Goal: Book appointment/travel/reservation

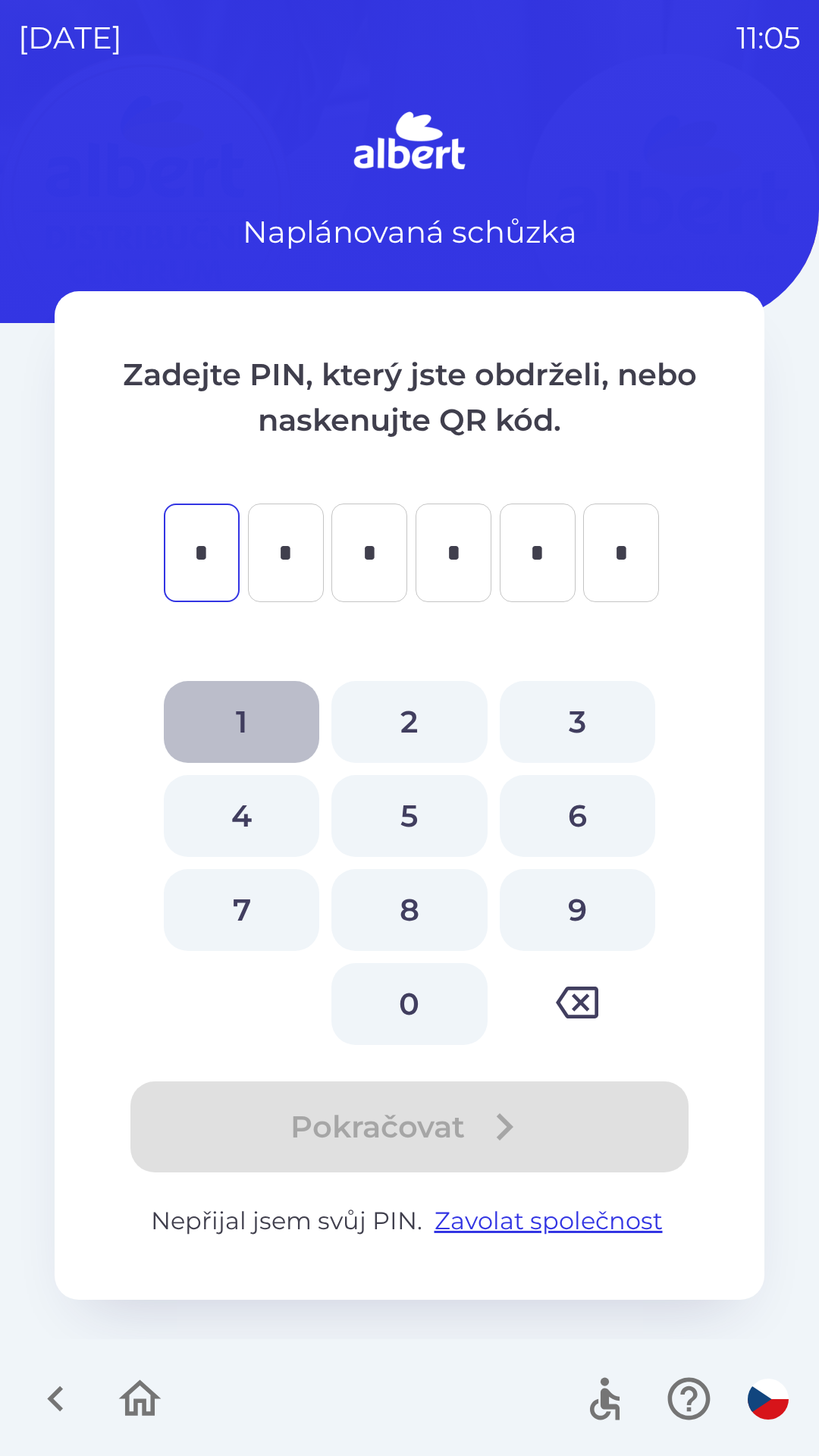
click at [235, 701] on button "1" at bounding box center [241, 722] width 156 height 82
type input "*"
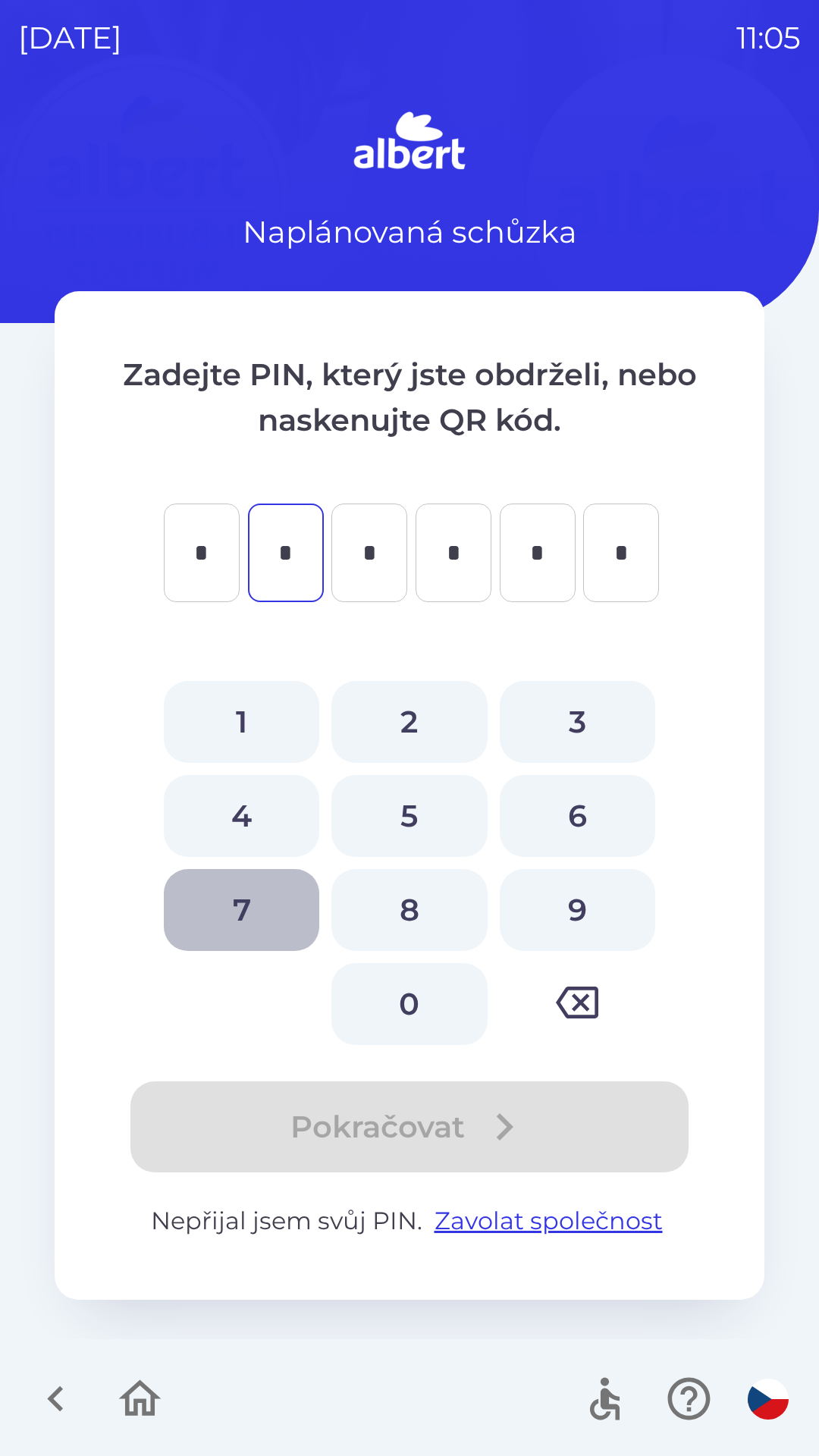
click at [242, 909] on button "7" at bounding box center [241, 910] width 156 height 82
type input "*"
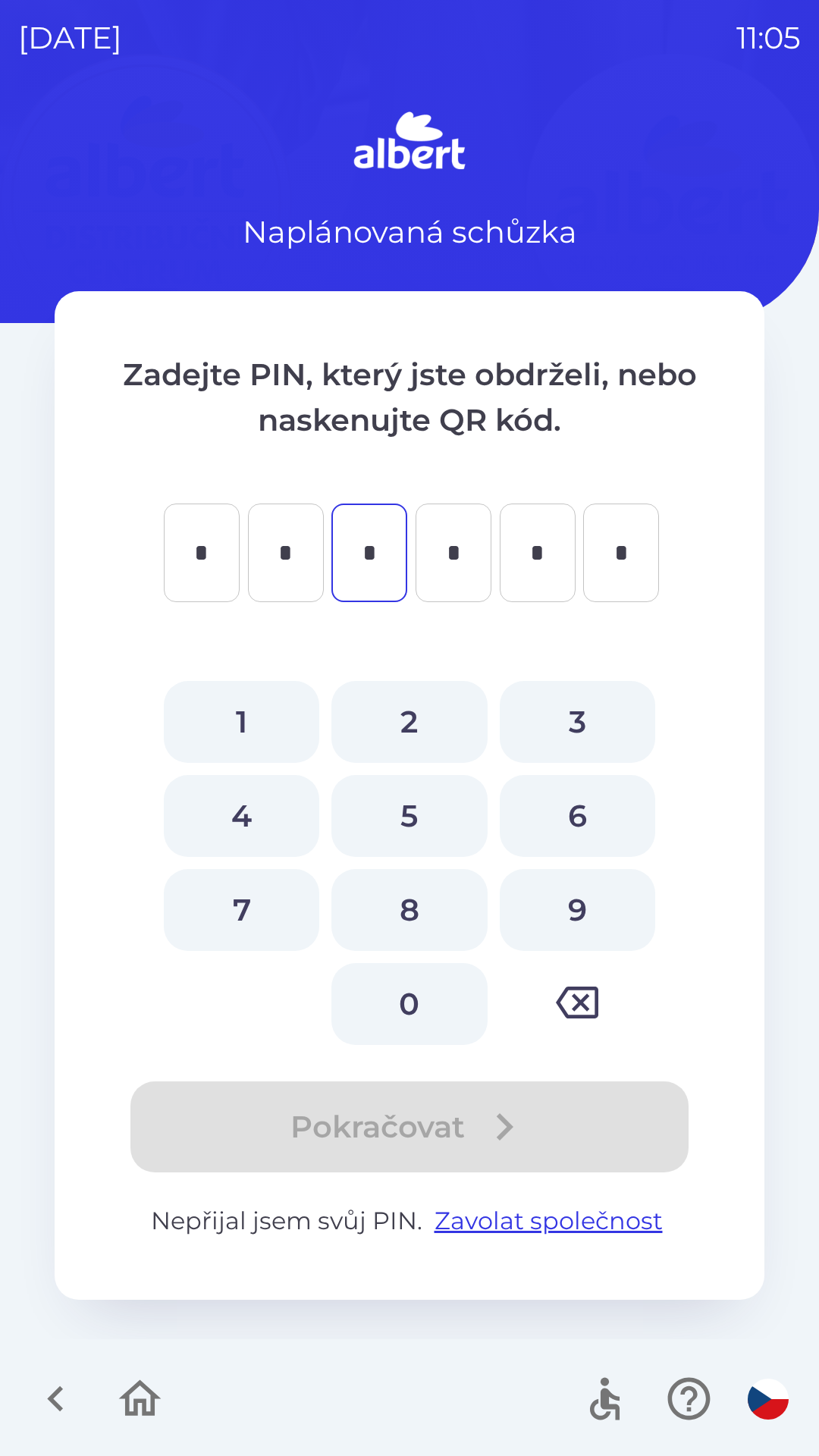
click at [397, 990] on button "0" at bounding box center [409, 1004] width 156 height 82
type input "*"
click at [248, 902] on button "7" at bounding box center [241, 910] width 156 height 82
type input "*"
click at [241, 706] on button "1" at bounding box center [241, 722] width 156 height 82
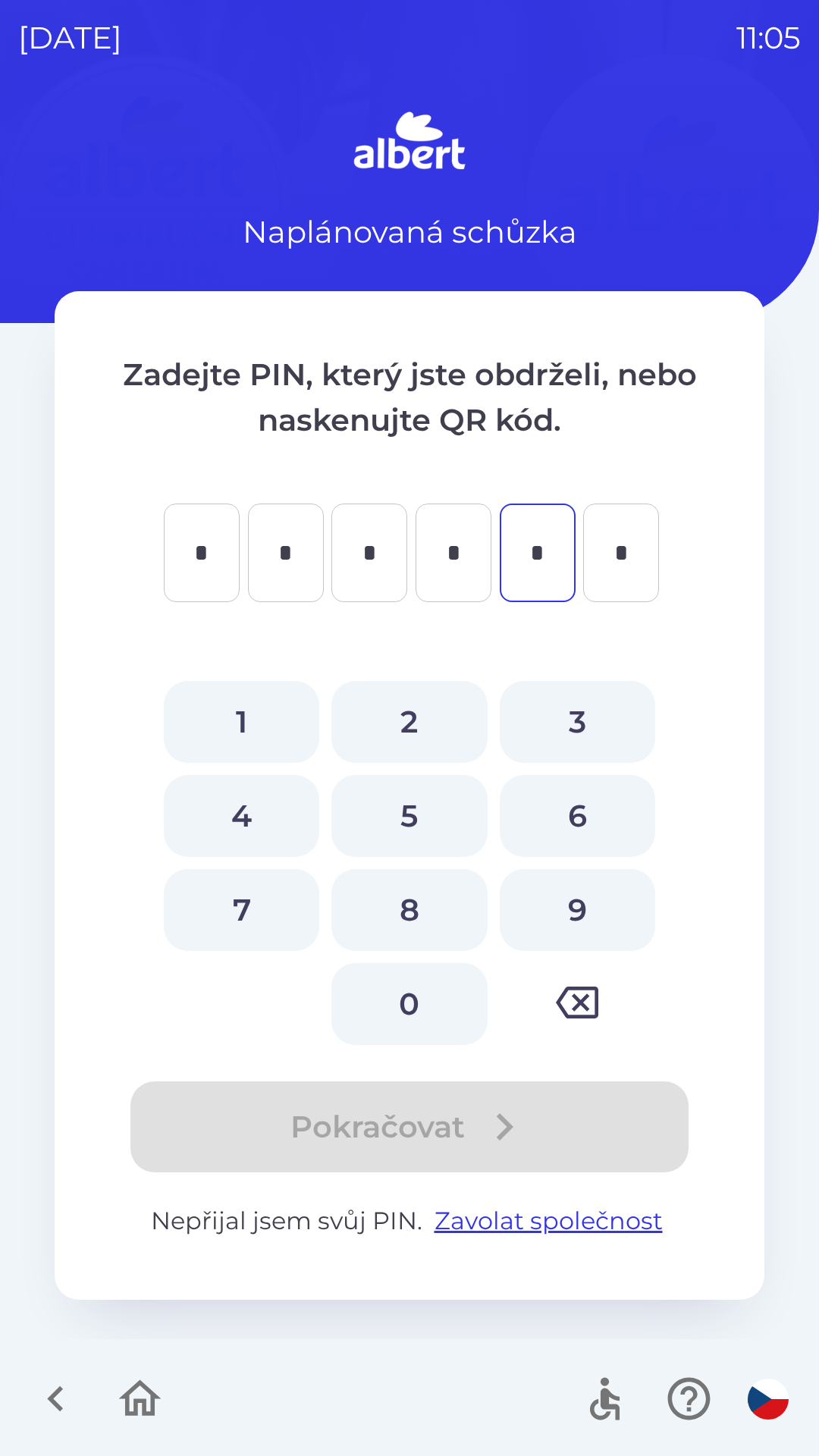
type input "*"
click at [247, 698] on button "1" at bounding box center [241, 722] width 156 height 82
type input "*"
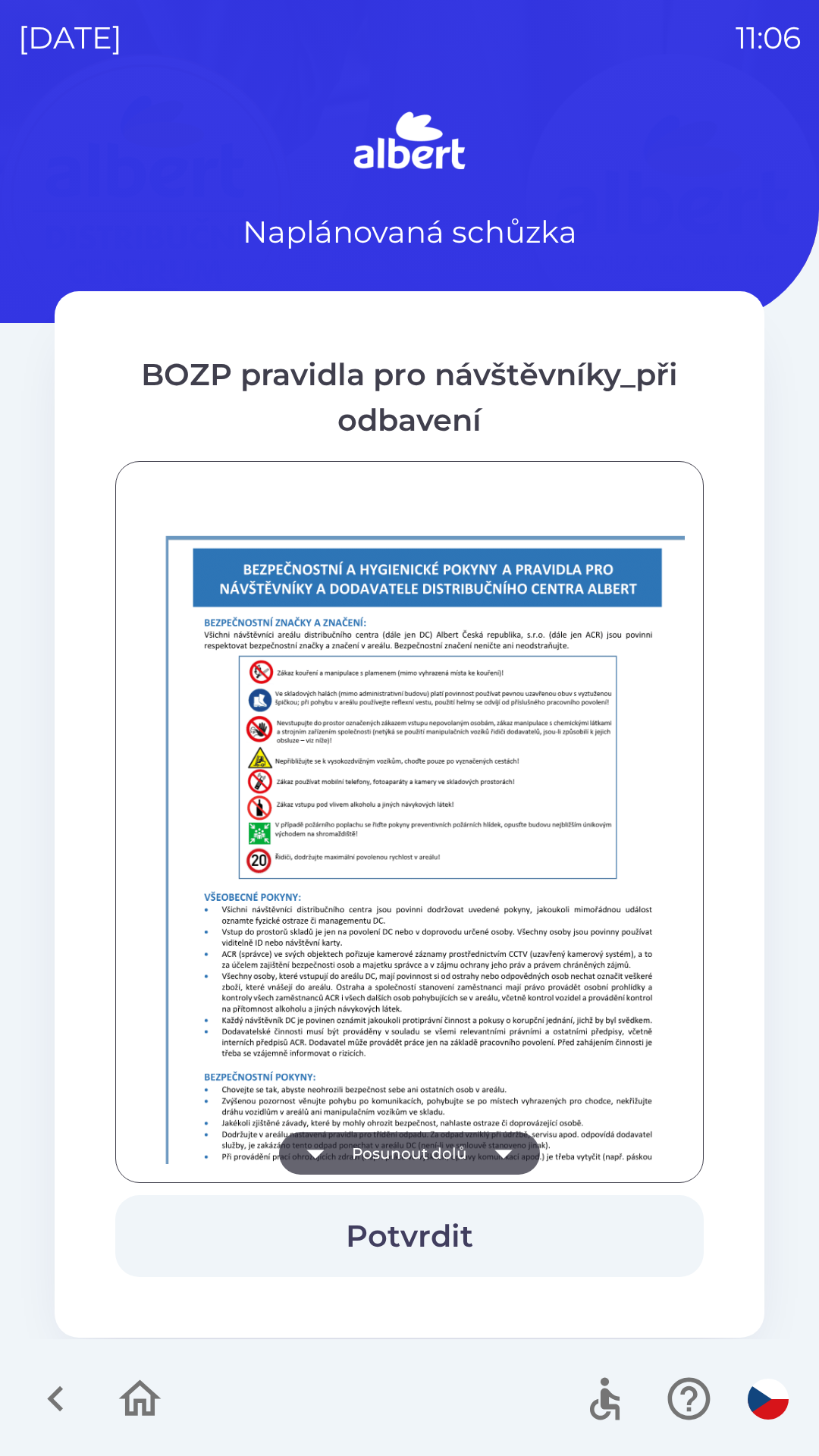
click at [413, 1237] on button "Potvrdit" at bounding box center [410, 1236] width 588 height 82
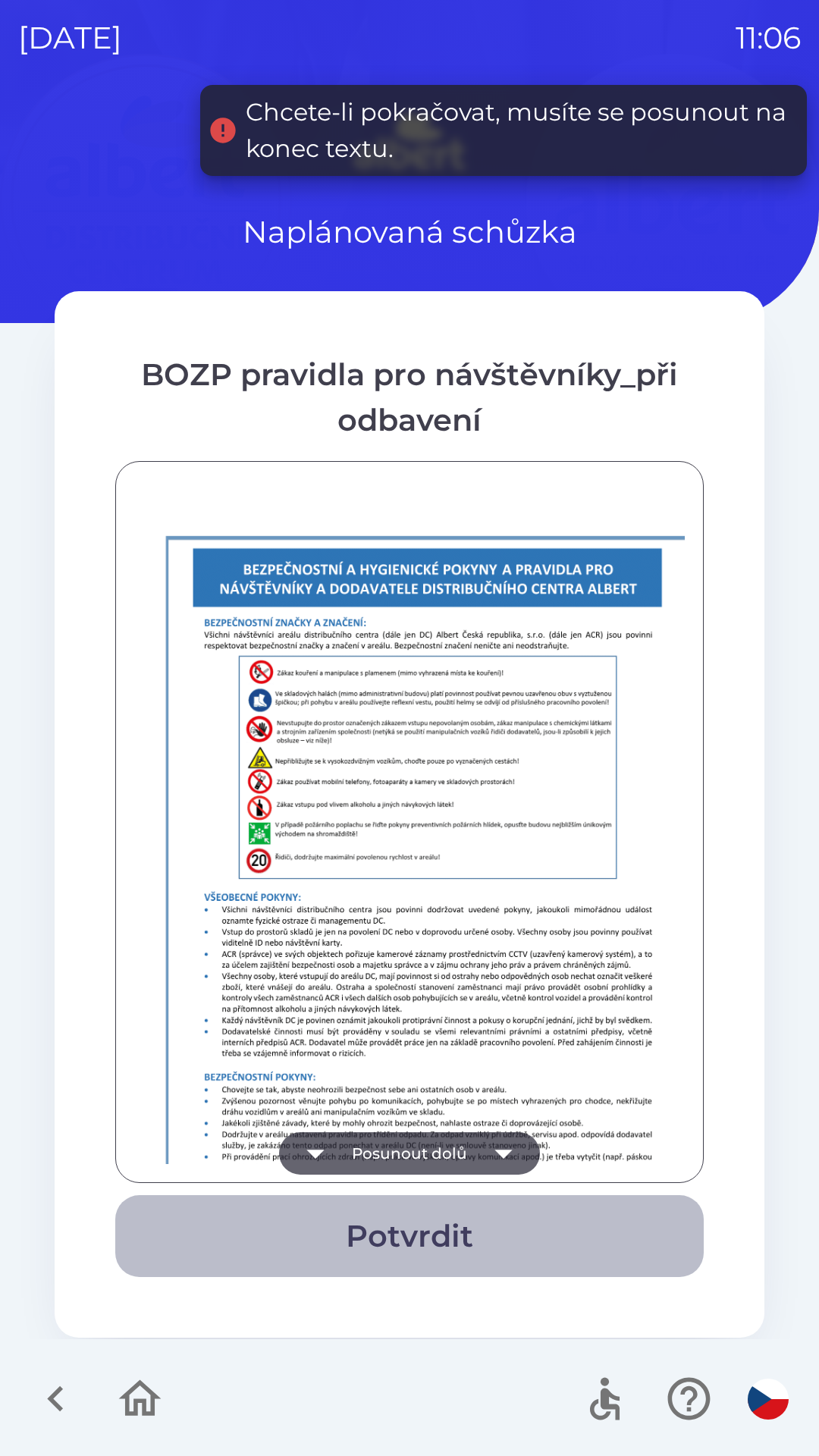
click at [401, 1236] on button "Potvrdit" at bounding box center [410, 1236] width 588 height 82
click at [403, 1225] on button "Potvrdit" at bounding box center [410, 1236] width 588 height 82
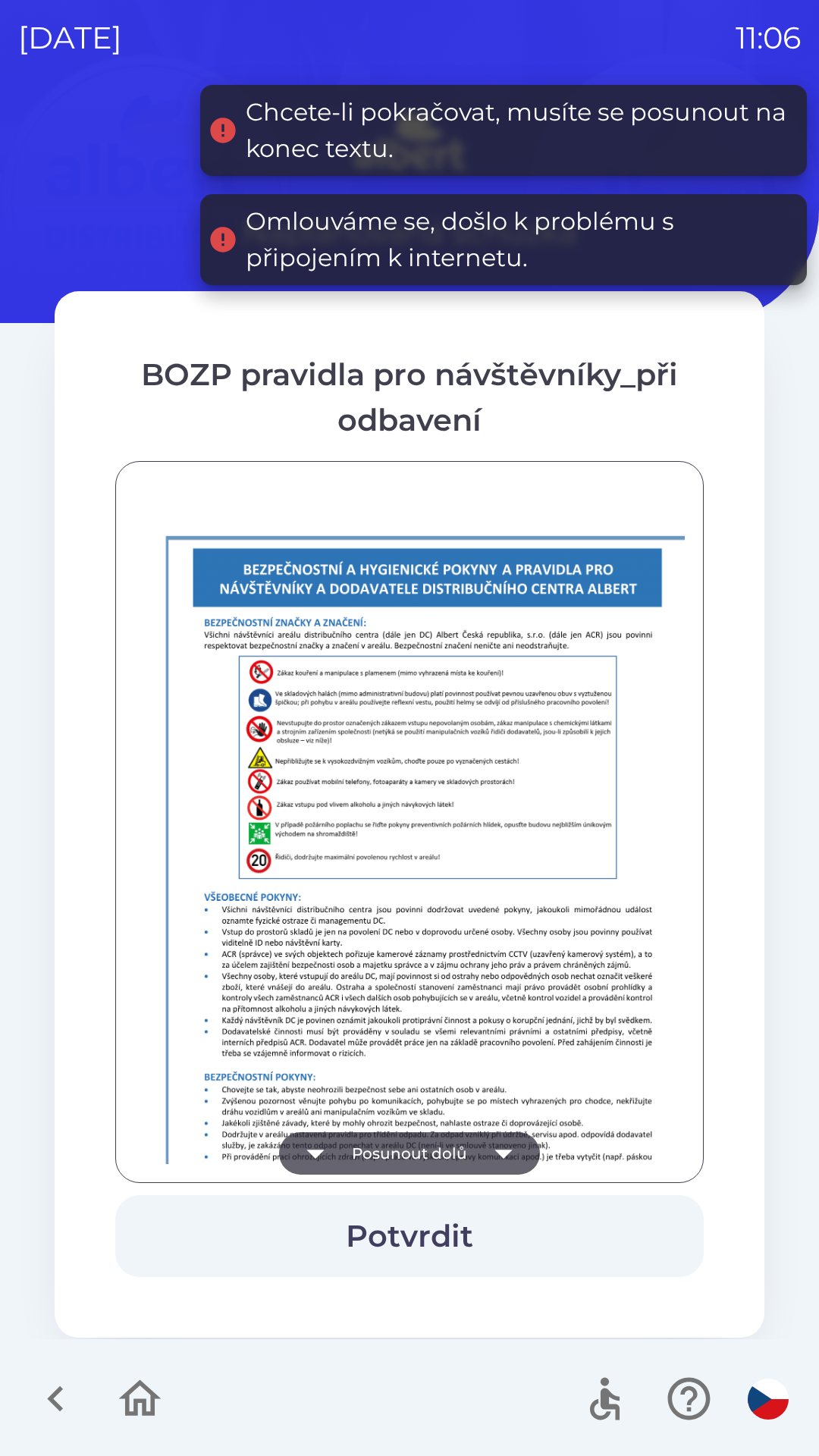
click at [396, 1226] on button "Potvrdit" at bounding box center [410, 1236] width 588 height 82
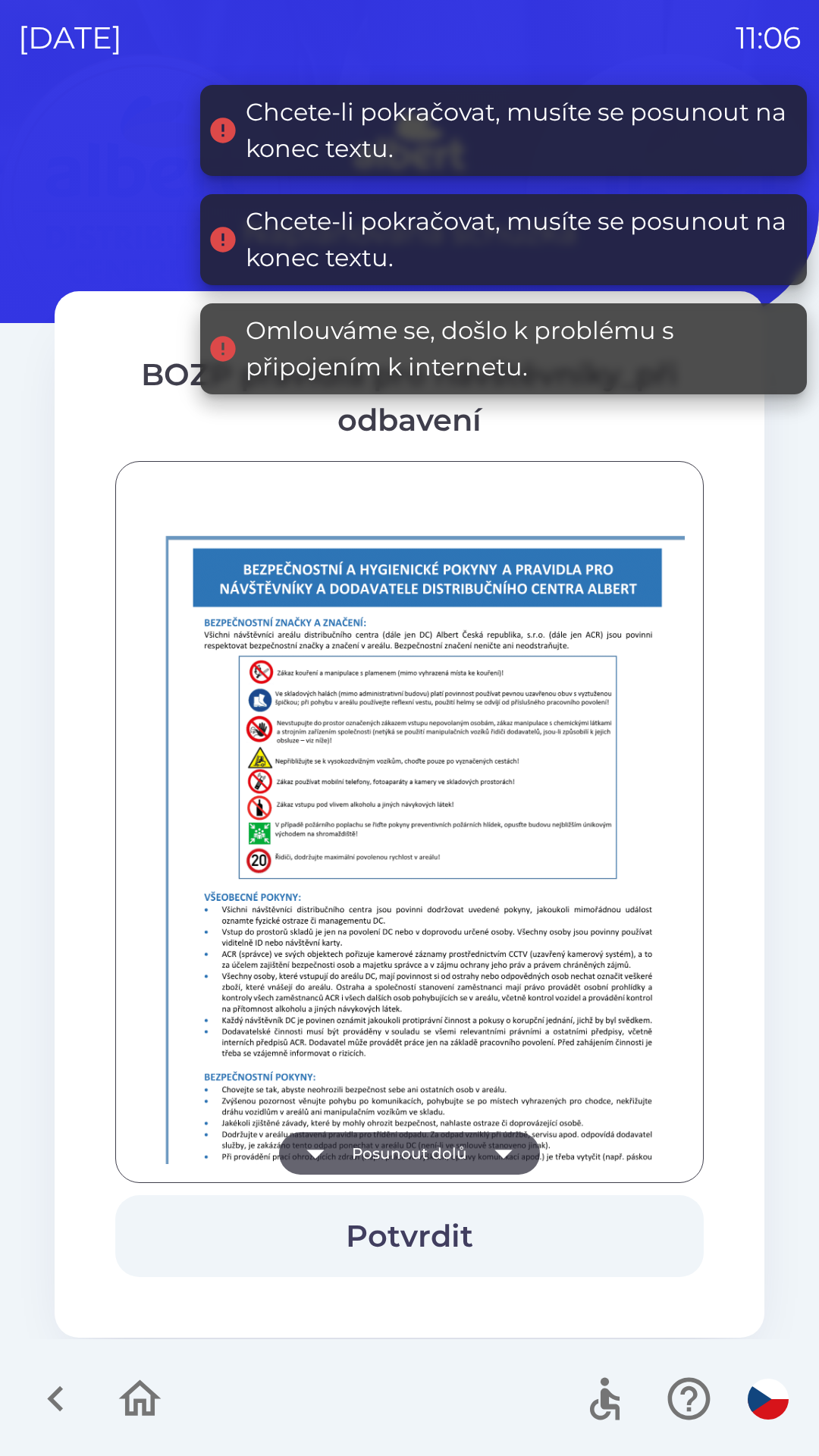
click at [410, 1146] on button "Posunout dolů" at bounding box center [409, 1153] width 260 height 43
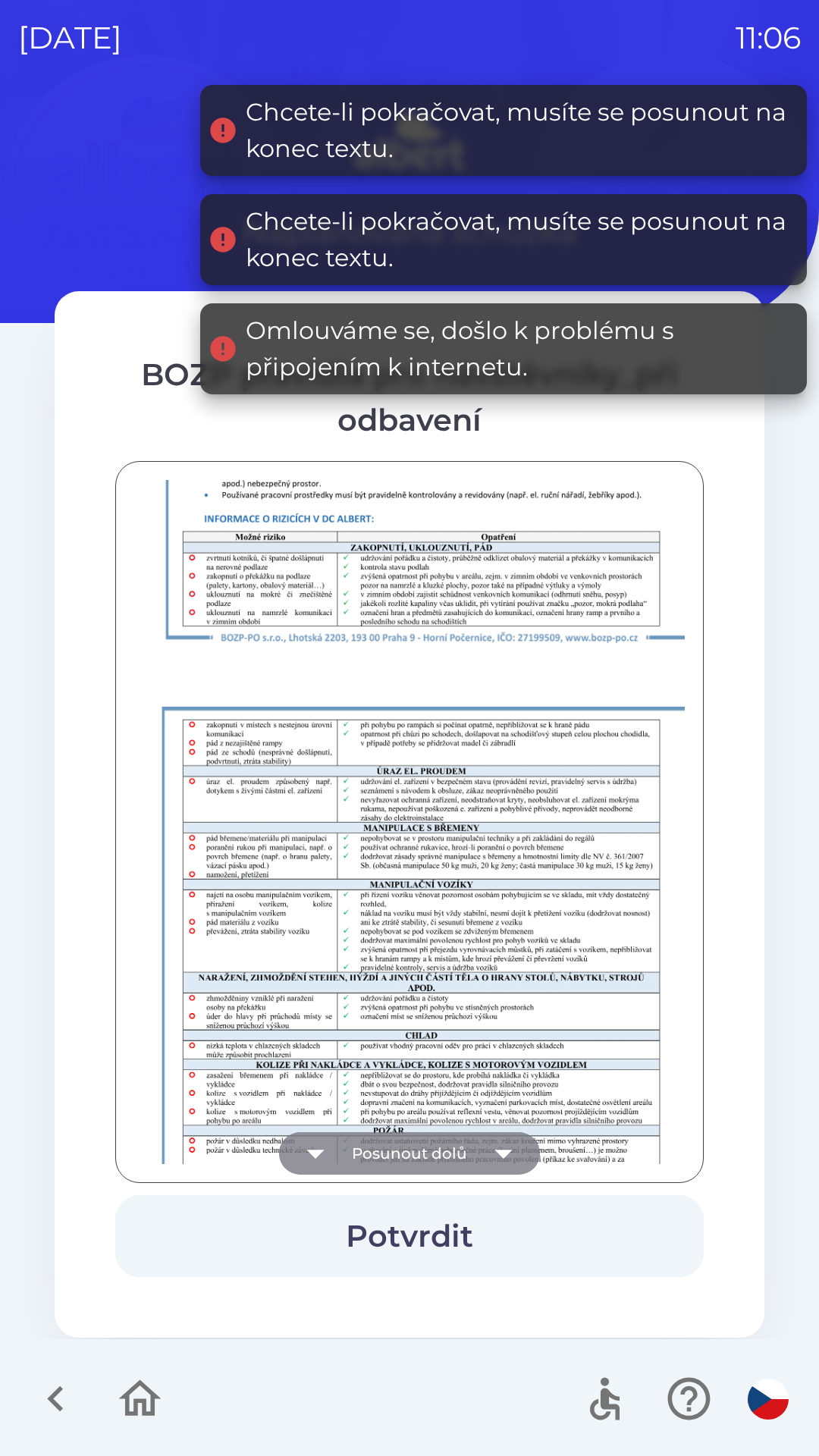
click at [399, 1161] on button "Posunout dolů" at bounding box center [409, 1153] width 260 height 43
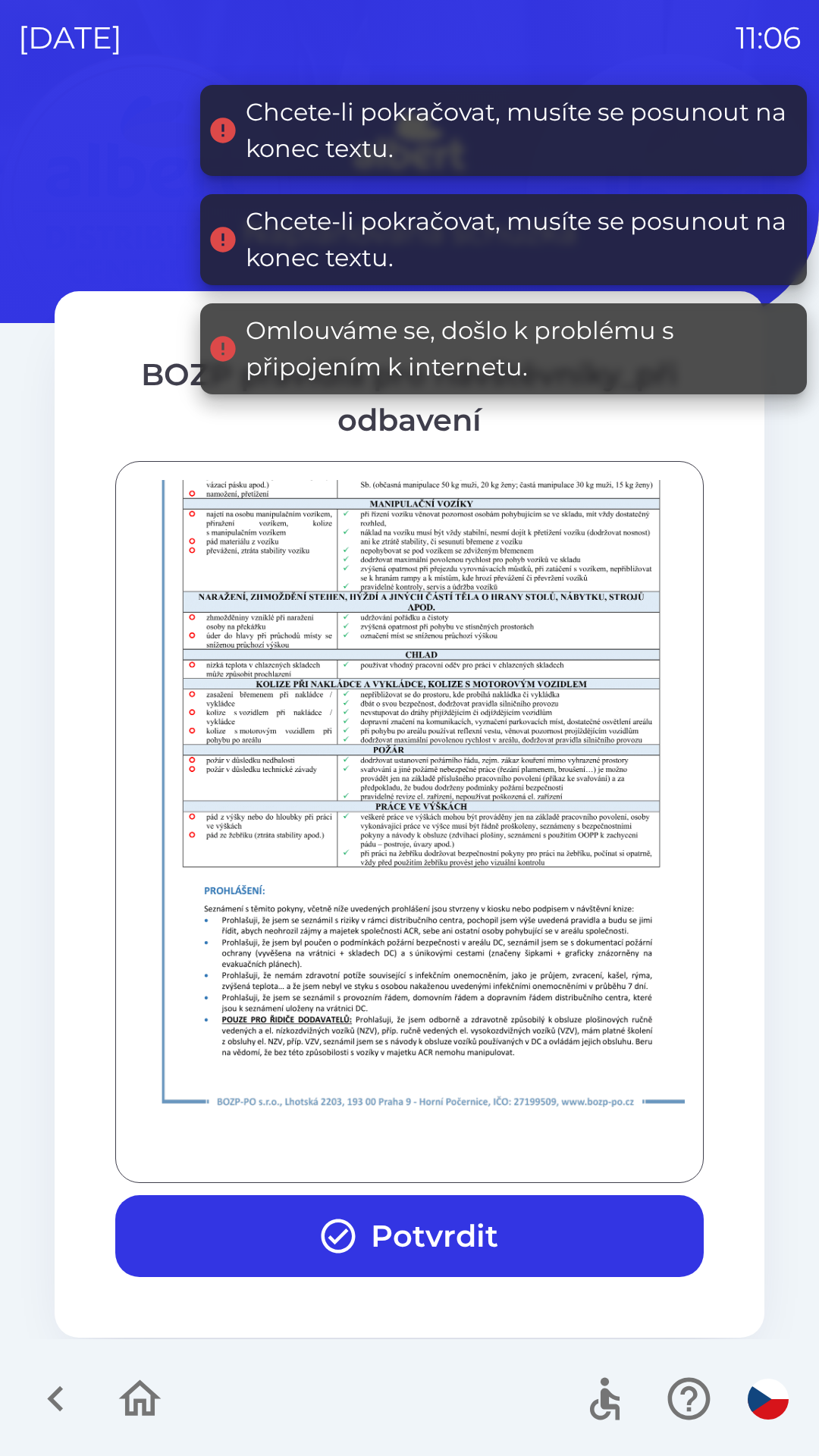
click at [414, 1229] on button "Potvrdit" at bounding box center [410, 1236] width 588 height 82
